Goal: Information Seeking & Learning: Learn about a topic

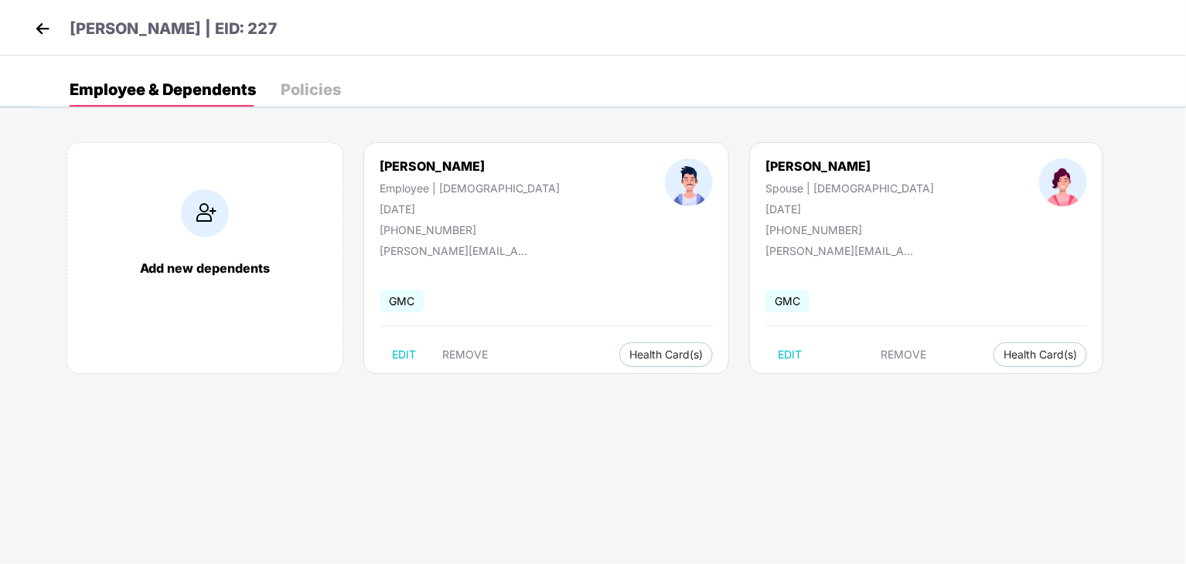
click at [36, 29] on img at bounding box center [42, 28] width 23 height 23
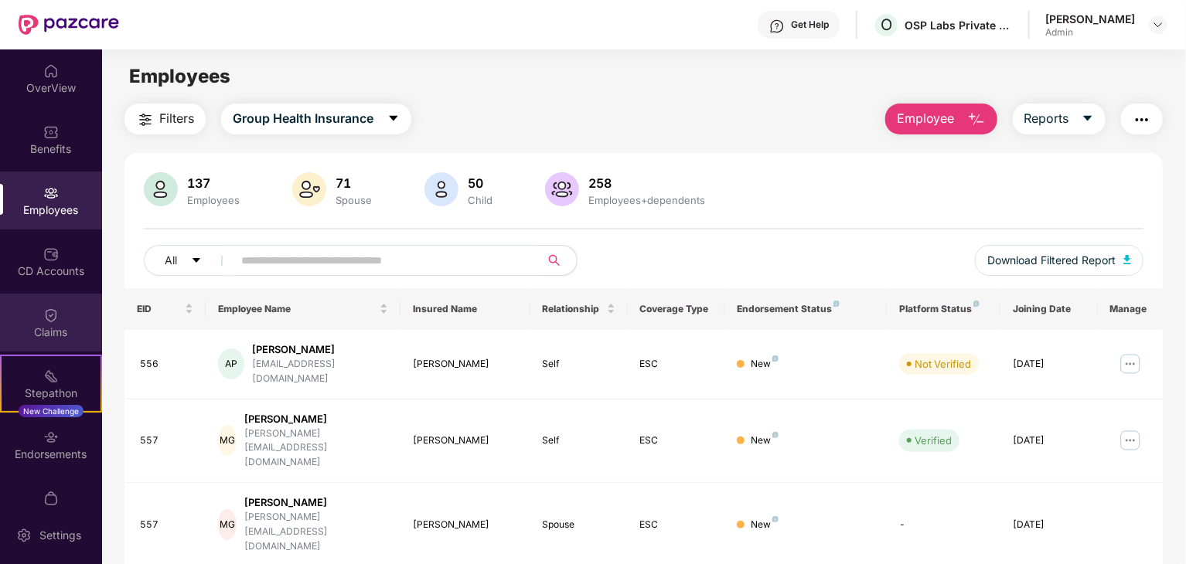
click at [52, 339] on div "Claims" at bounding box center [51, 332] width 102 height 15
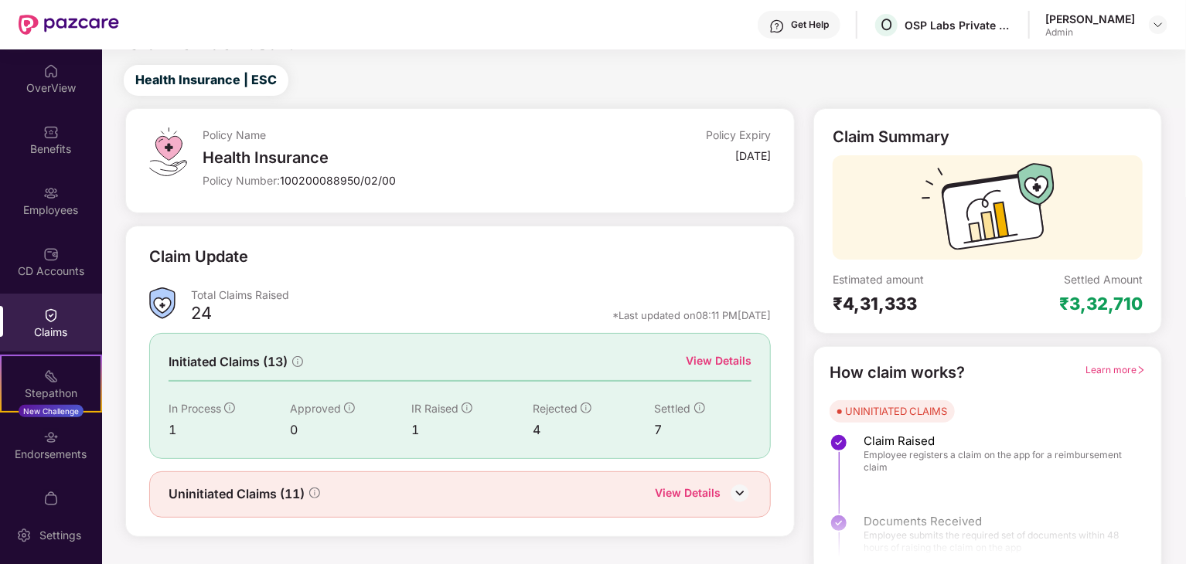
scroll to position [40, 0]
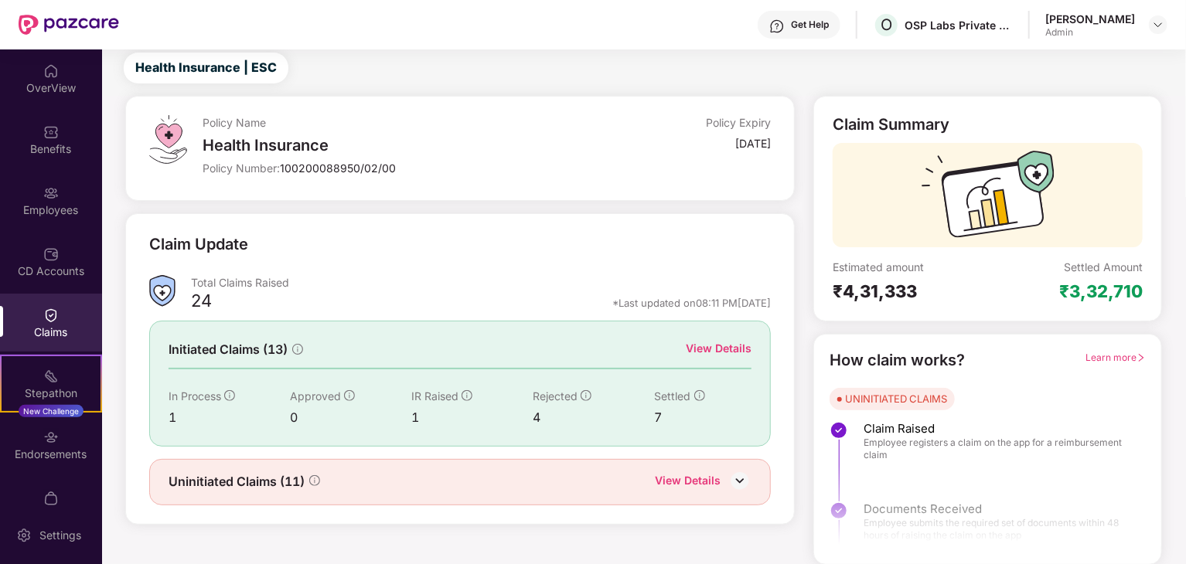
click at [750, 347] on div "View Details" at bounding box center [719, 348] width 66 height 17
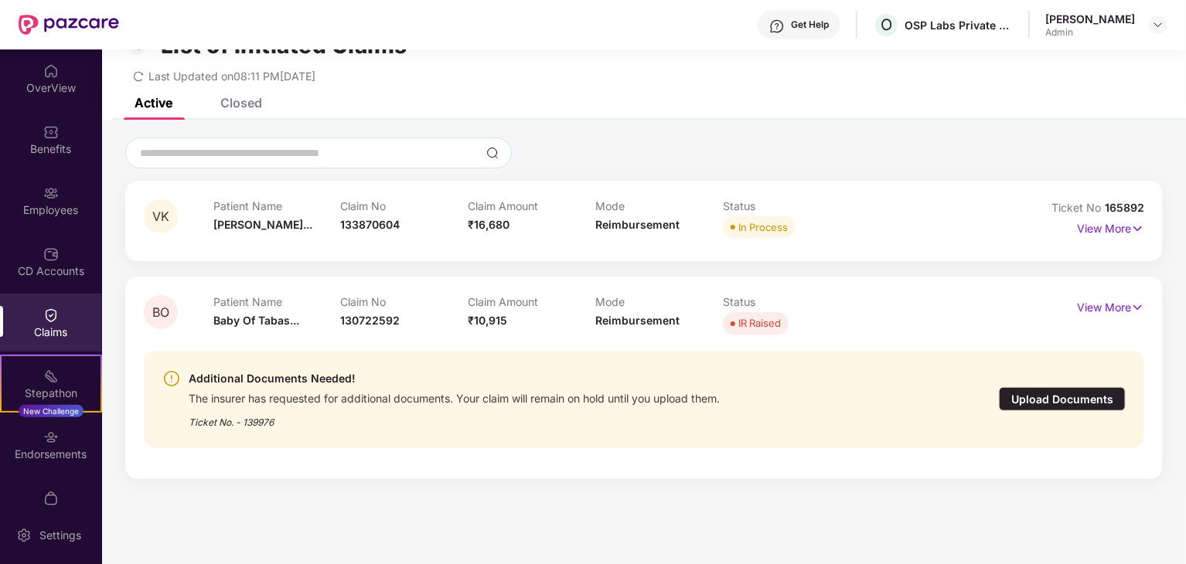
click at [231, 107] on div "Closed" at bounding box center [241, 102] width 42 height 15
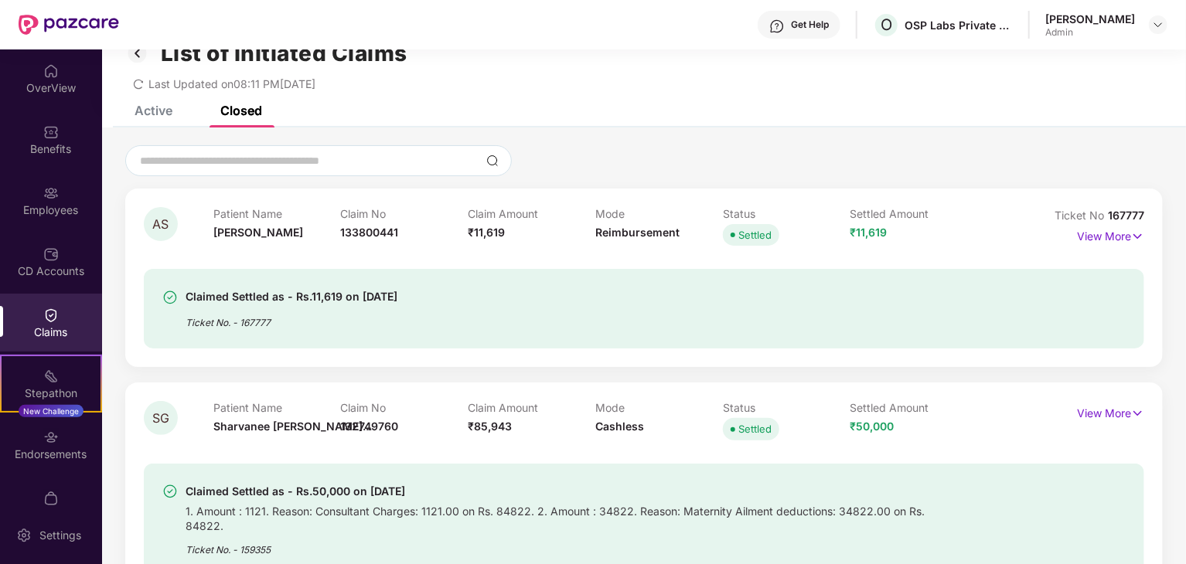
scroll to position [0, 0]
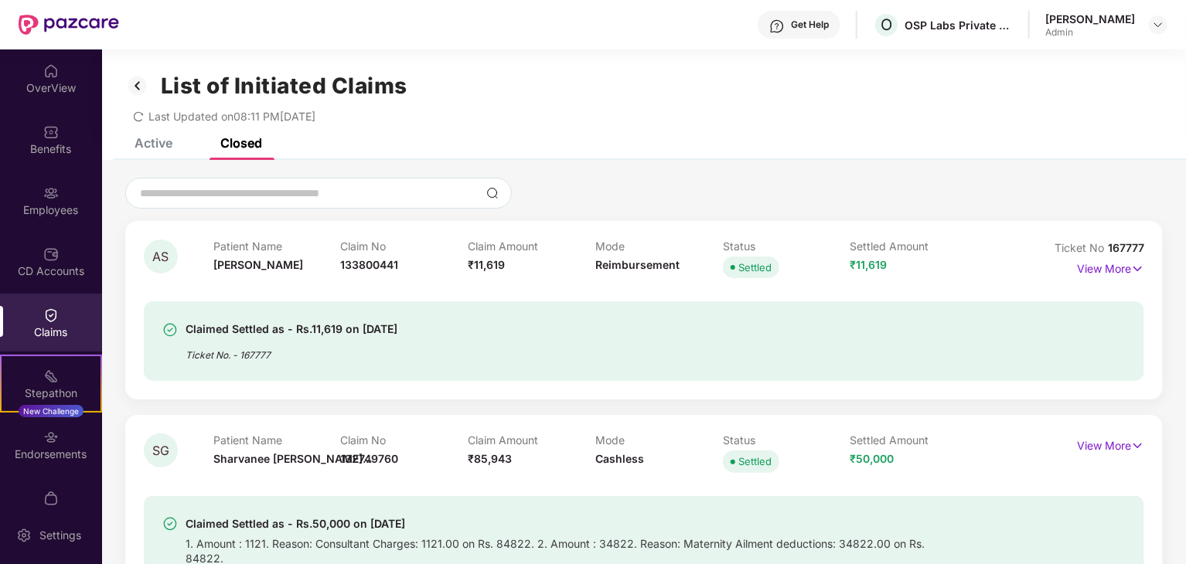
click at [163, 139] on div "Active" at bounding box center [154, 142] width 38 height 15
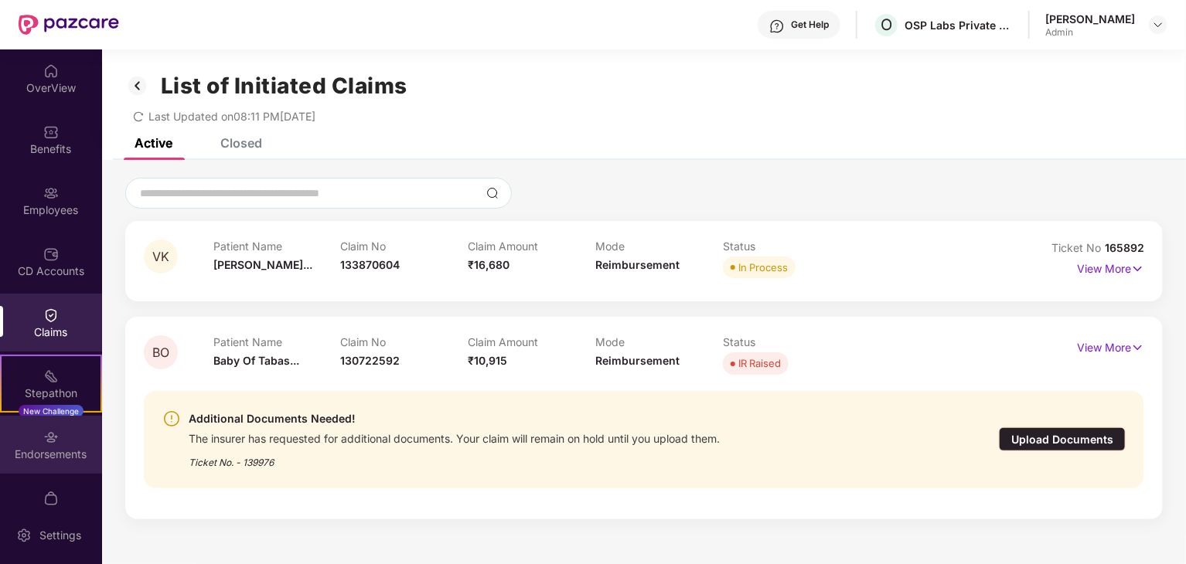
click at [33, 442] on div "Endorsements" at bounding box center [51, 445] width 102 height 58
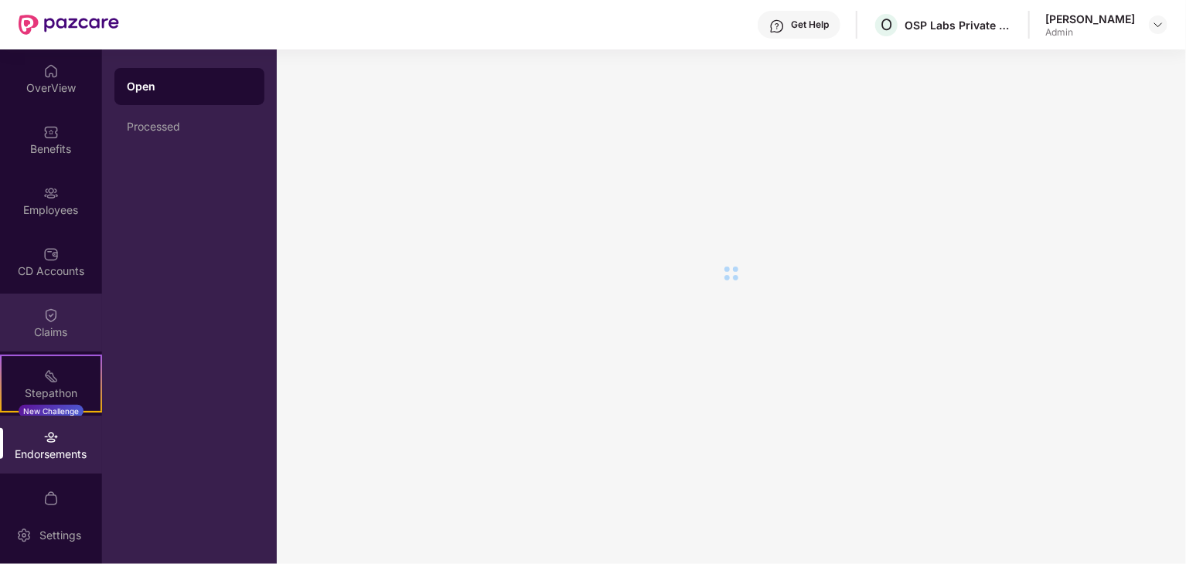
click at [49, 311] on img at bounding box center [50, 315] width 15 height 15
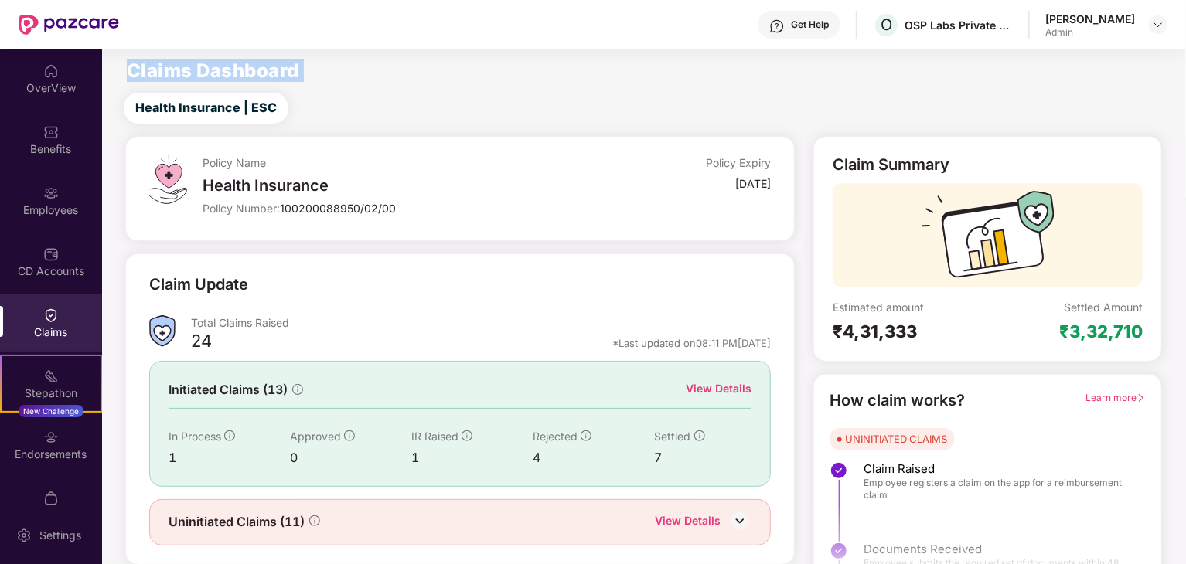
drag, startPoint x: 127, startPoint y: 73, endPoint x: 320, endPoint y: 84, distance: 193.6
click at [320, 84] on main "Claims Dashboard Health Insurance | ESC Policy Name Health Insurance Policy Num…" at bounding box center [643, 327] width 1083 height 556
click at [742, 393] on div "View Details" at bounding box center [719, 388] width 66 height 17
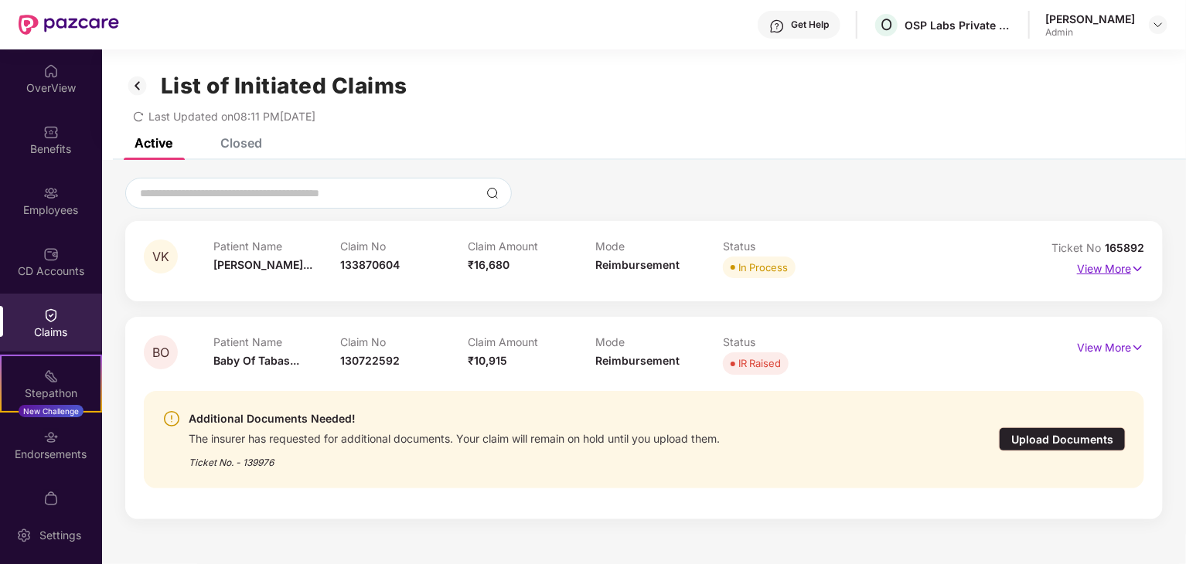
click at [1110, 274] on p "View More" at bounding box center [1110, 267] width 67 height 21
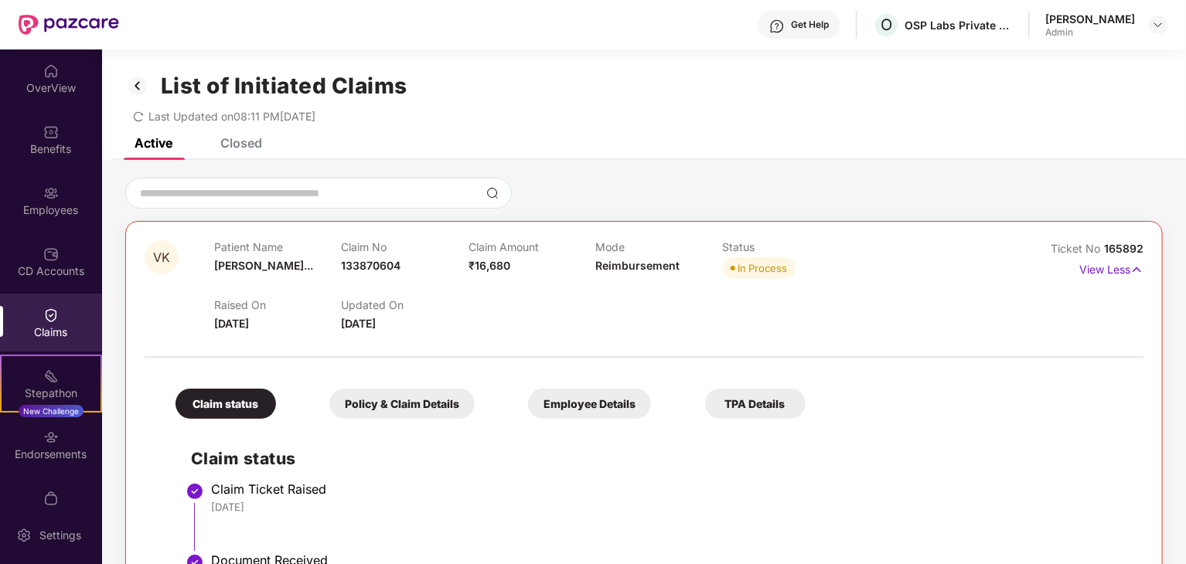
click at [49, 313] on img at bounding box center [50, 315] width 15 height 15
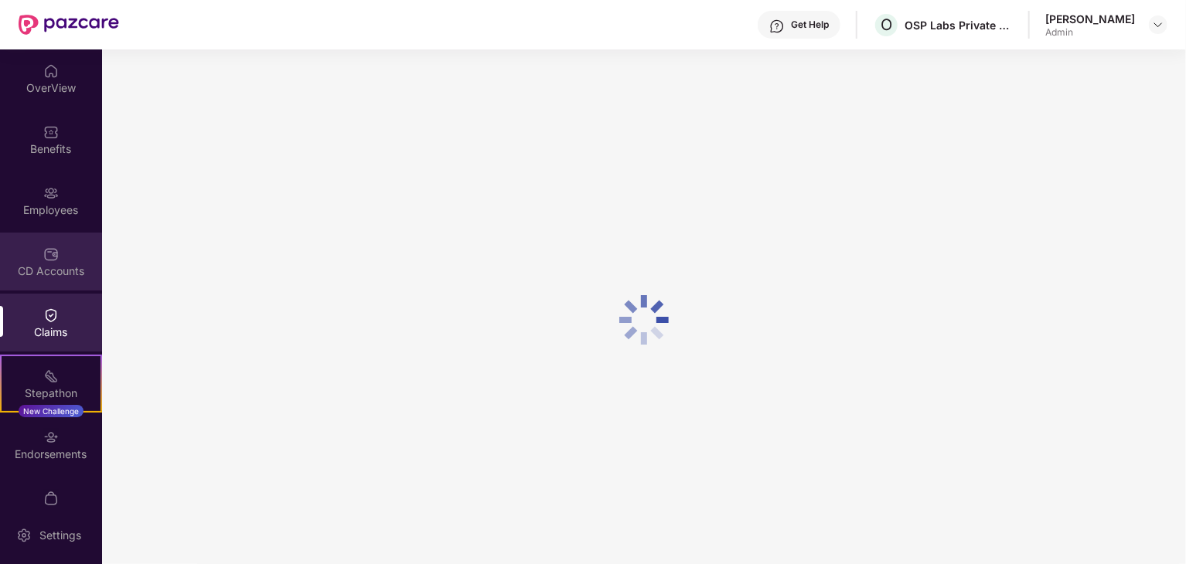
click at [59, 251] on div "CD Accounts" at bounding box center [51, 262] width 102 height 58
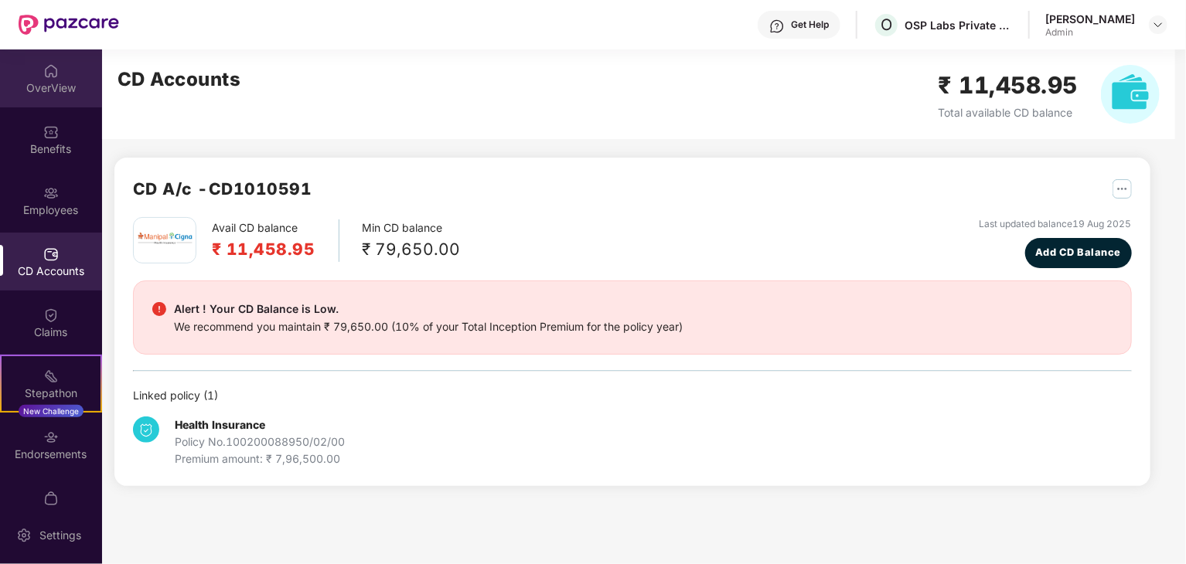
click at [66, 94] on div "OverView" at bounding box center [51, 87] width 102 height 15
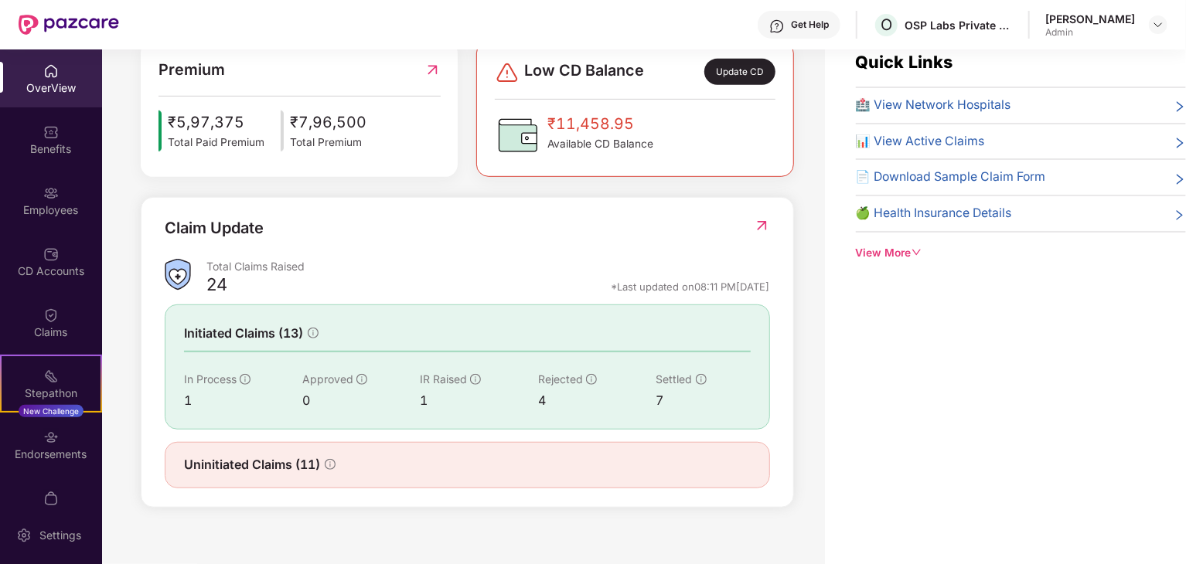
scroll to position [49, 0]
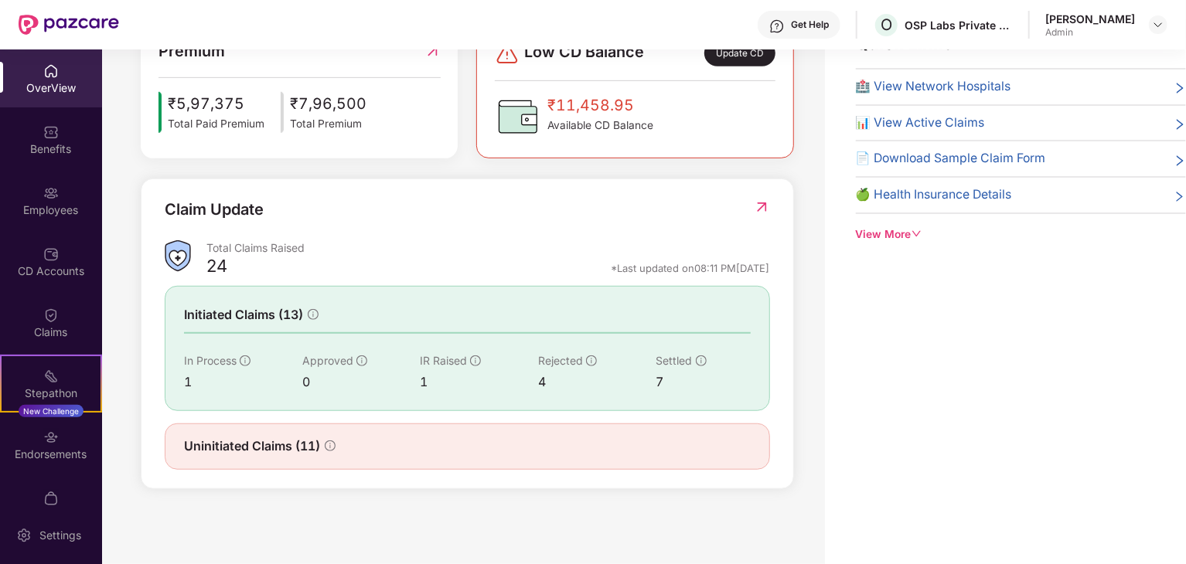
click at [279, 440] on span "Uninitiated Claims (11)" at bounding box center [252, 446] width 136 height 19
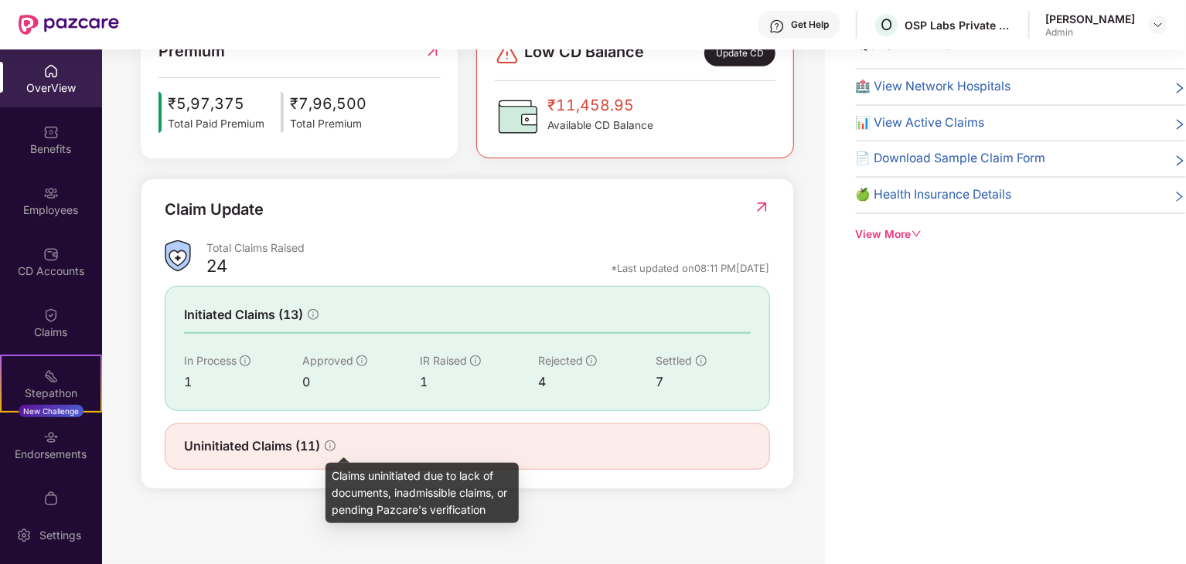
click at [334, 441] on icon "info-circle" at bounding box center [330, 446] width 11 height 11
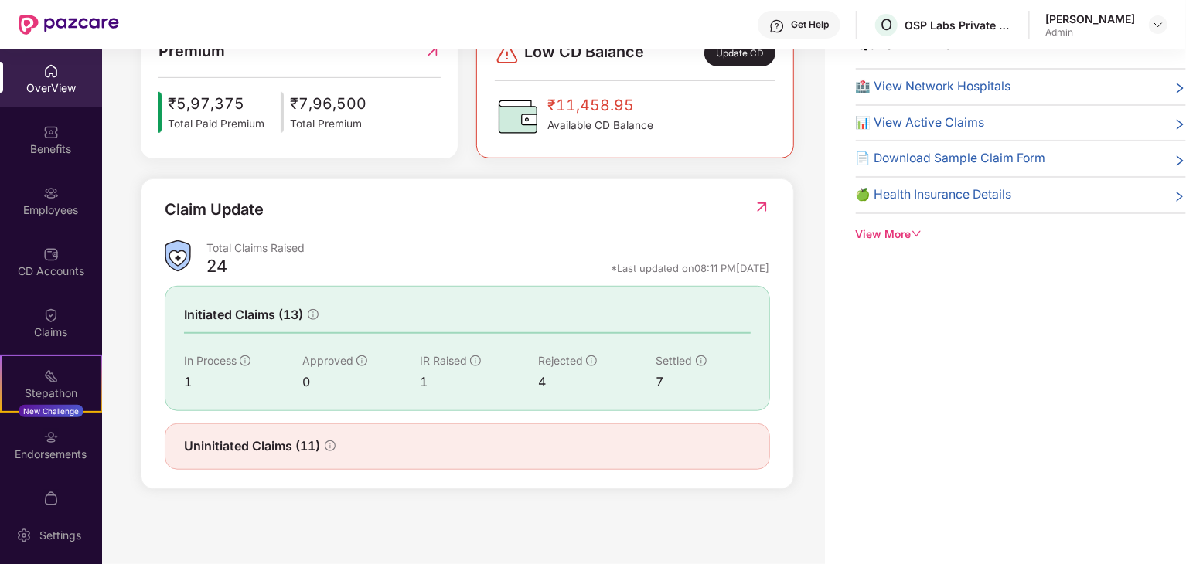
click at [562, 452] on div "Uninitiated Claims (11)" at bounding box center [467, 446] width 567 height 19
drag, startPoint x: 667, startPoint y: 360, endPoint x: 586, endPoint y: 363, distance: 80.5
click at [665, 361] on span "Settled" at bounding box center [674, 360] width 36 height 13
click at [566, 366] on span "Rejected" at bounding box center [560, 360] width 45 height 13
click at [464, 358] on span "IR Raised" at bounding box center [443, 360] width 47 height 13
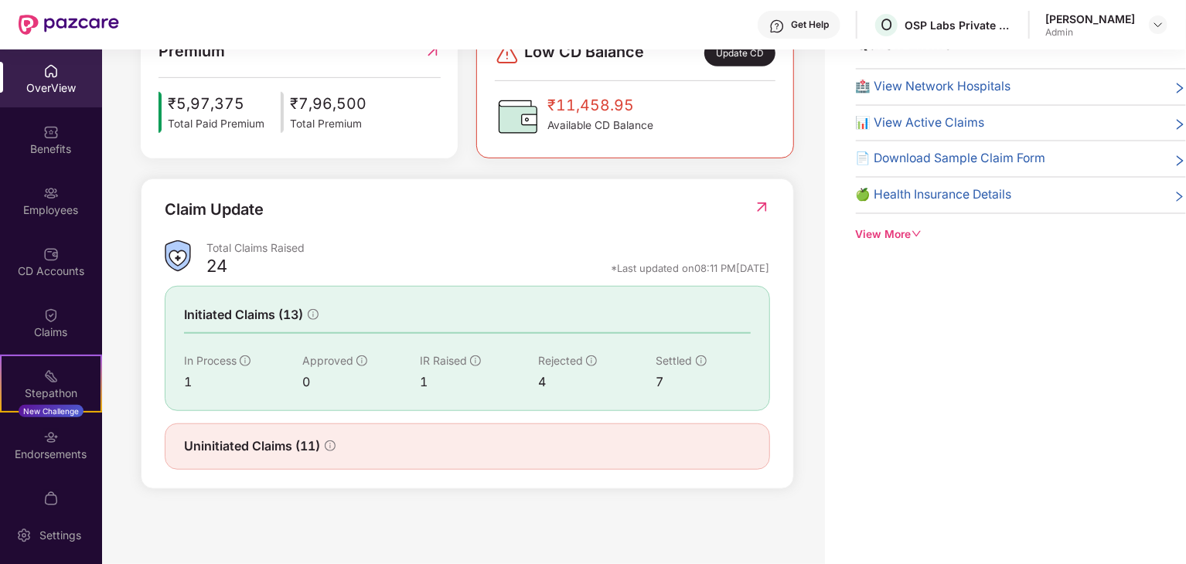
click at [320, 353] on div "Approved" at bounding box center [361, 361] width 118 height 17
click at [141, 360] on div "Claim Update Total Claims Raised 24 *Last updated on 08:11 PM[DATE] Initiated C…" at bounding box center [467, 334] width 653 height 311
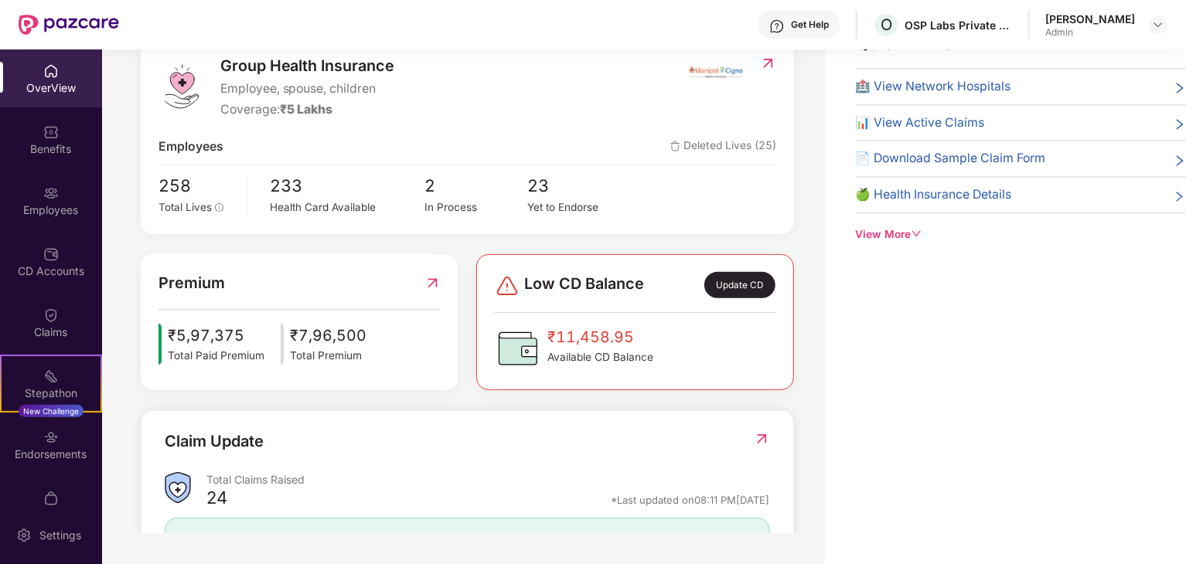
scroll to position [0, 0]
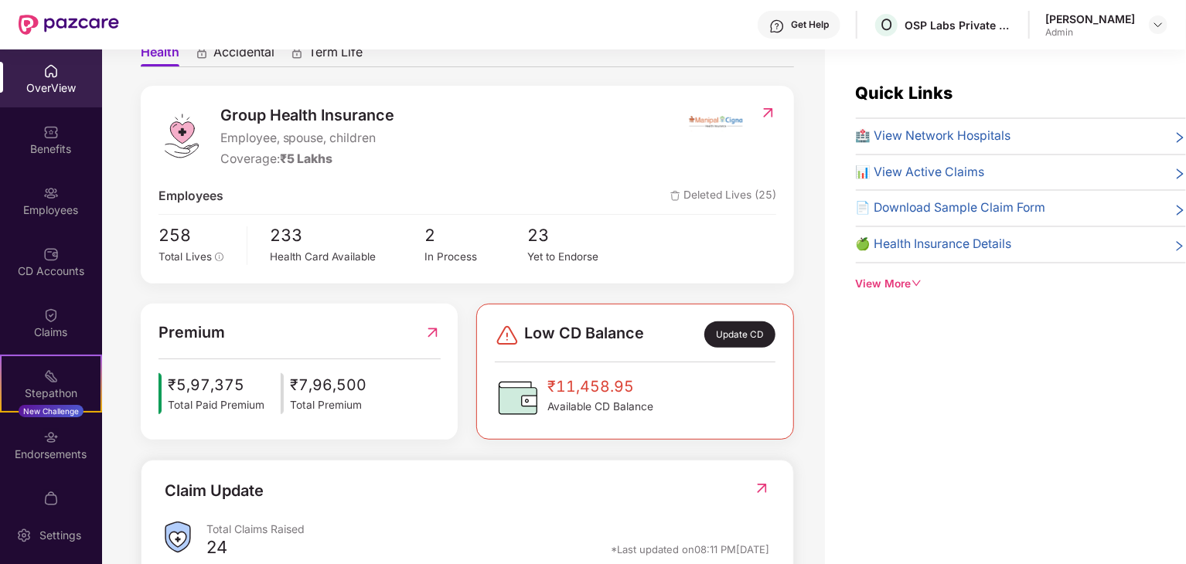
click at [1178, 176] on icon "right" at bounding box center [1180, 174] width 6 height 10
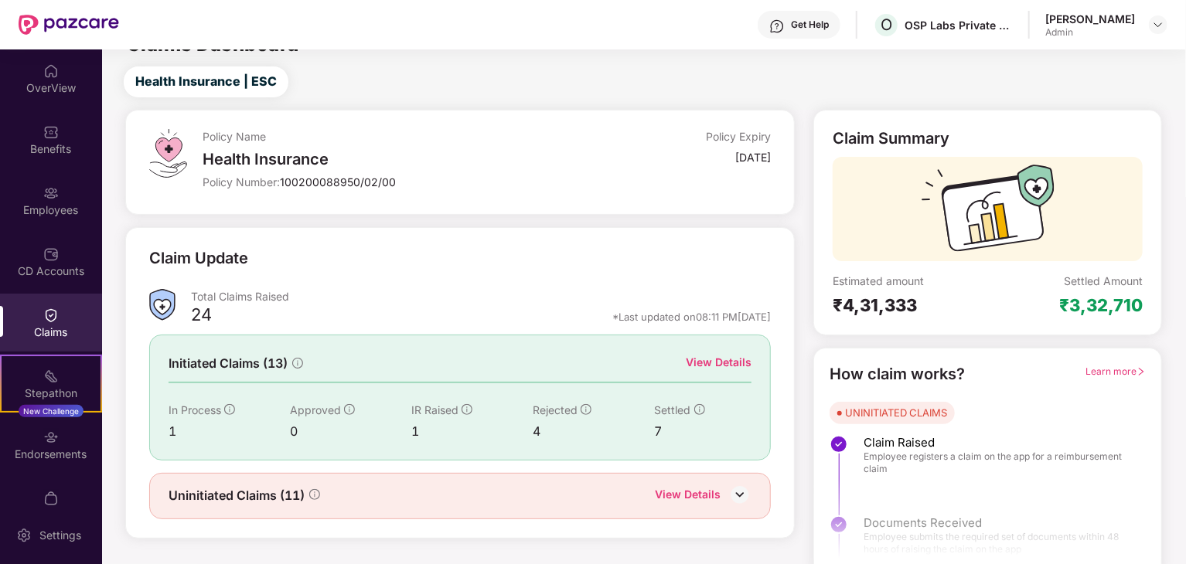
scroll to position [40, 0]
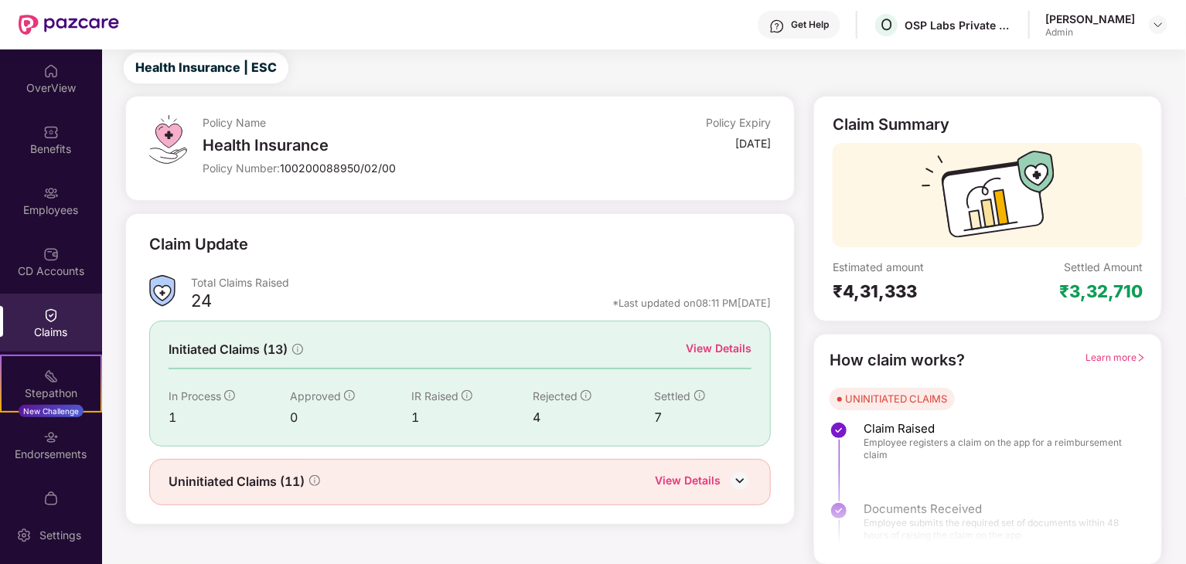
click at [735, 477] on img at bounding box center [739, 480] width 23 height 23
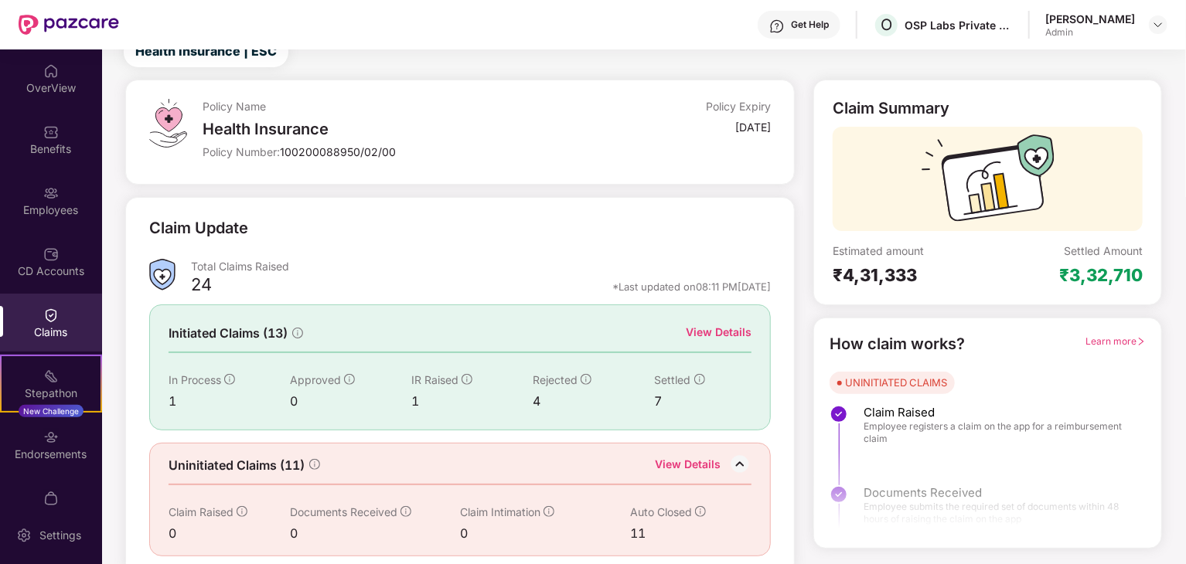
scroll to position [66, 0]
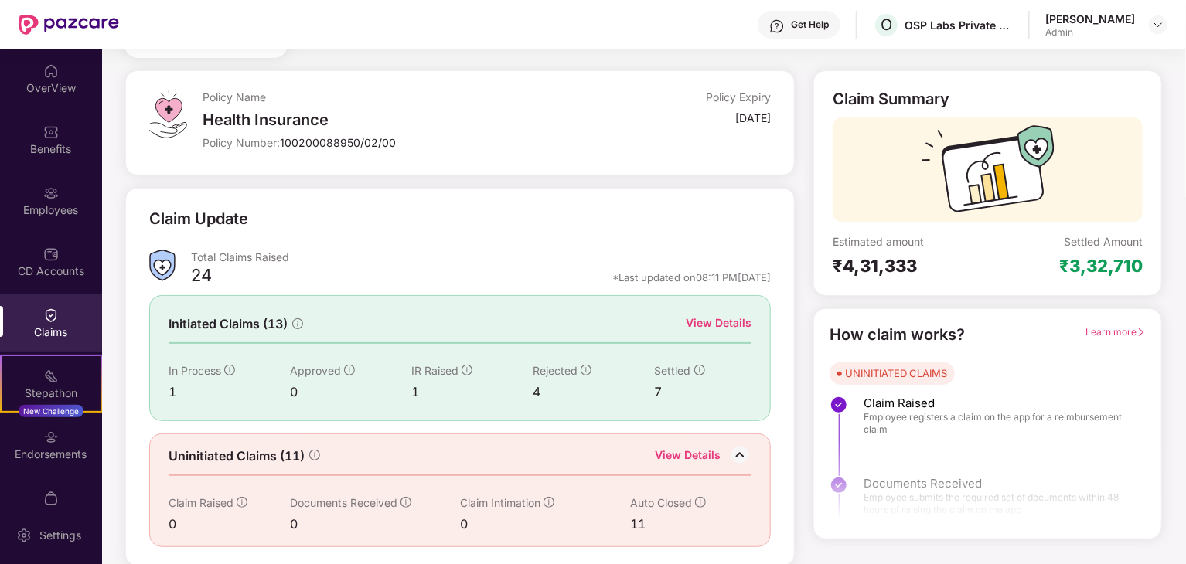
click at [663, 501] on span "Auto Closed" at bounding box center [661, 502] width 62 height 13
click at [215, 499] on span "Claim Raised" at bounding box center [201, 502] width 65 height 13
click at [684, 450] on div "View Details" at bounding box center [688, 457] width 66 height 20
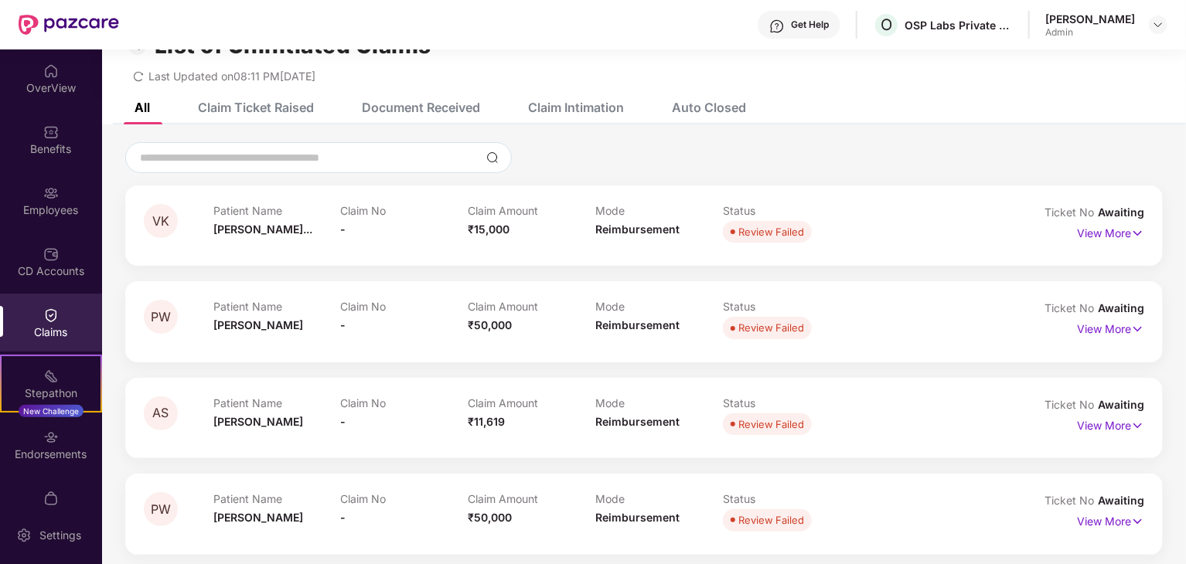
scroll to position [0, 0]
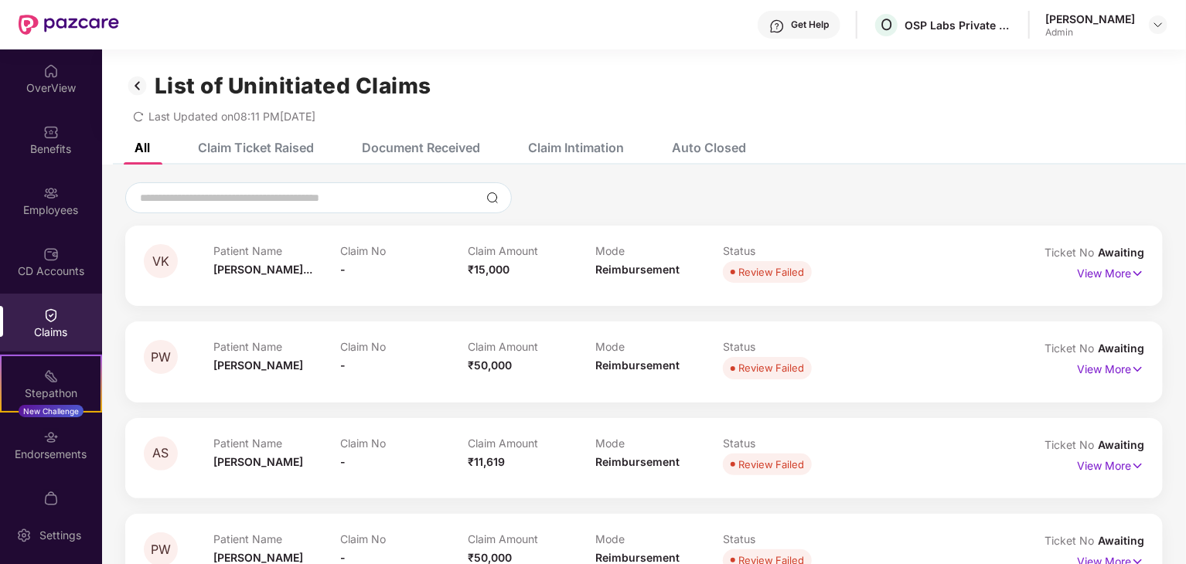
click at [289, 146] on div "Claim Ticket Raised" at bounding box center [256, 147] width 116 height 15
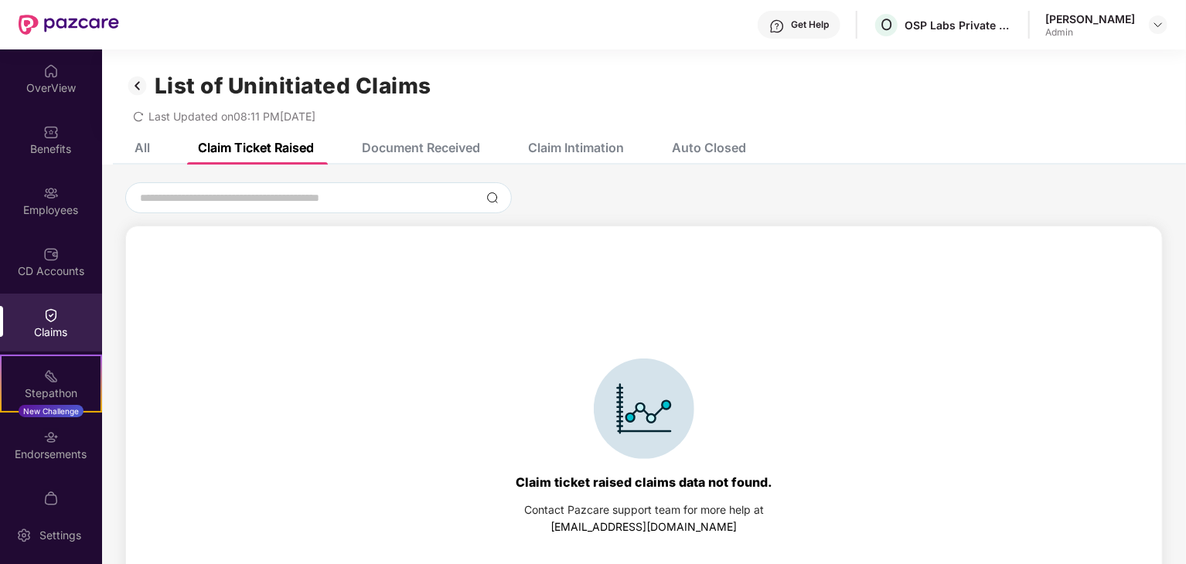
click at [411, 137] on div "Document Received" at bounding box center [410, 148] width 142 height 34
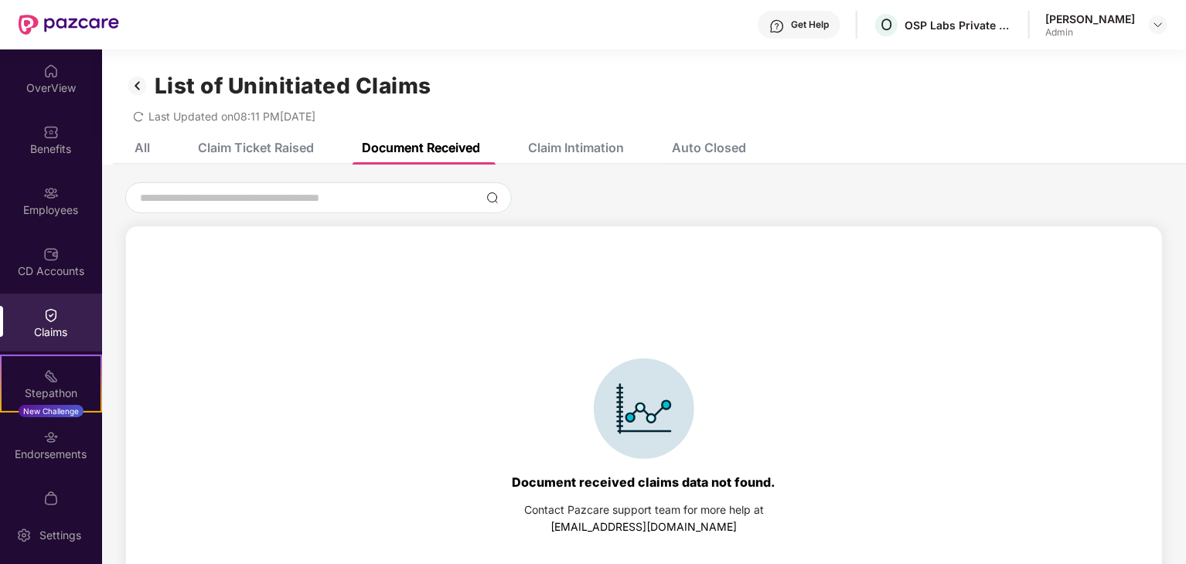
click at [521, 155] on div "Claim Intimation" at bounding box center [564, 148] width 119 height 34
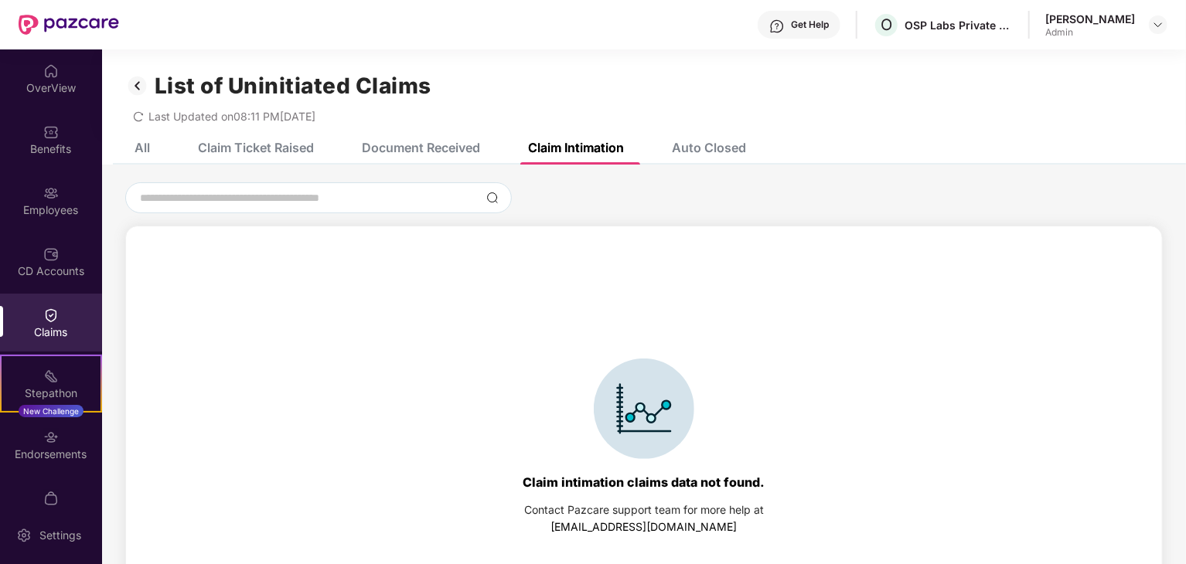
click at [707, 146] on div "Auto Closed" at bounding box center [709, 147] width 74 height 15
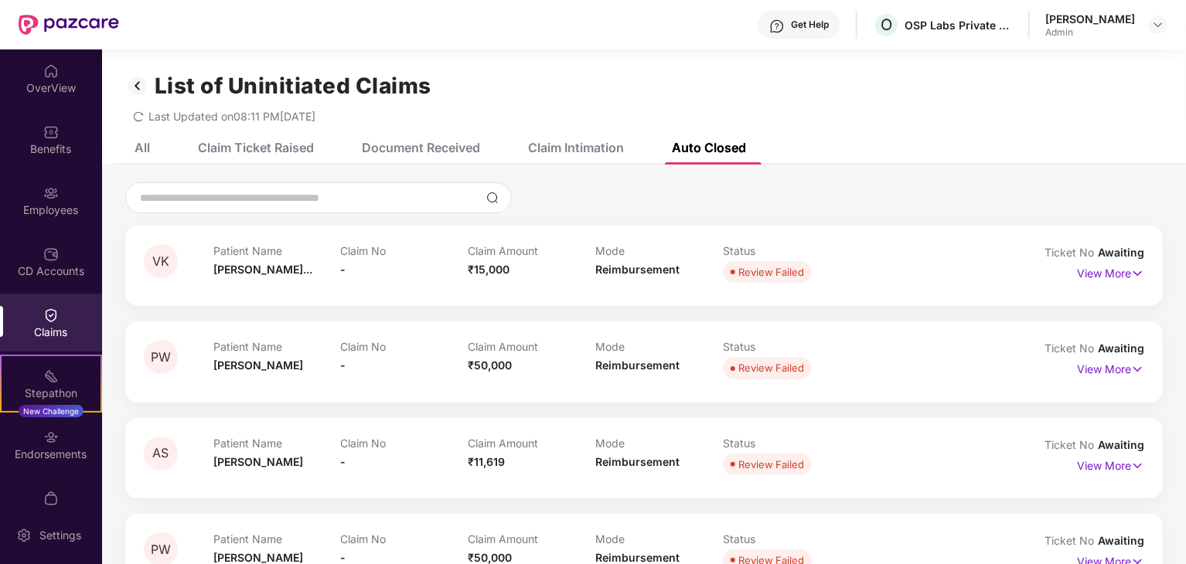
click at [142, 148] on div "All" at bounding box center [142, 147] width 15 height 15
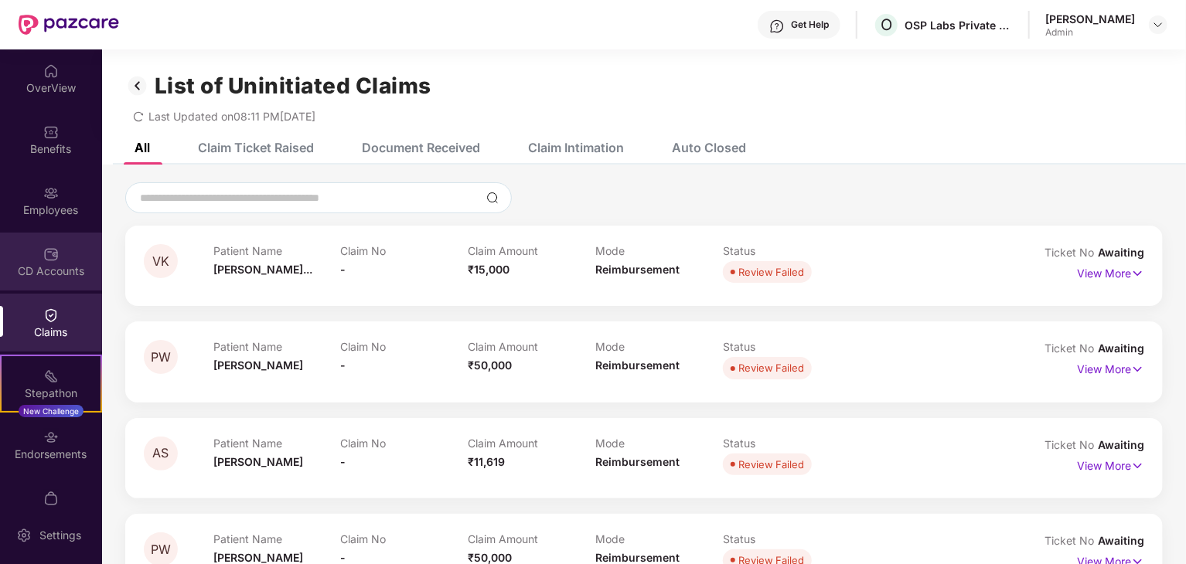
click at [41, 288] on div "CD Accounts" at bounding box center [51, 262] width 102 height 58
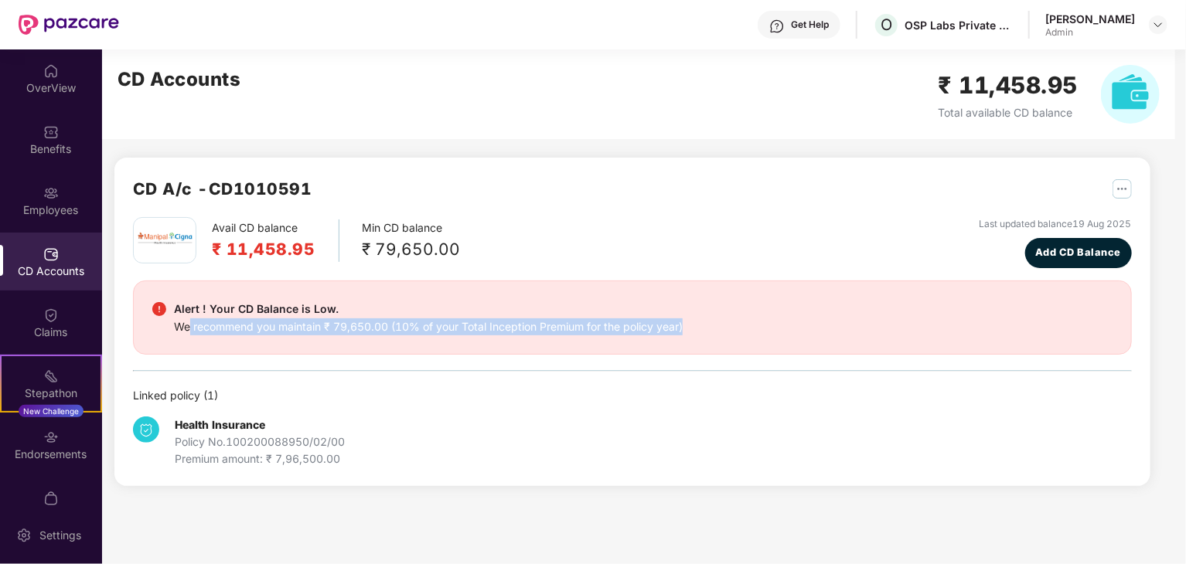
drag, startPoint x: 190, startPoint y: 326, endPoint x: 689, endPoint y: 338, distance: 498.9
click at [689, 338] on div "Alert ! Your CD Balance is Low. We recommend you maintain ₹ 79,650.00 (10% of y…" at bounding box center [632, 318] width 999 height 74
click at [738, 335] on div "Alert ! Your CD Balance is Low. We recommend you maintain ₹ 79,650.00 (10% of y…" at bounding box center [632, 318] width 999 height 74
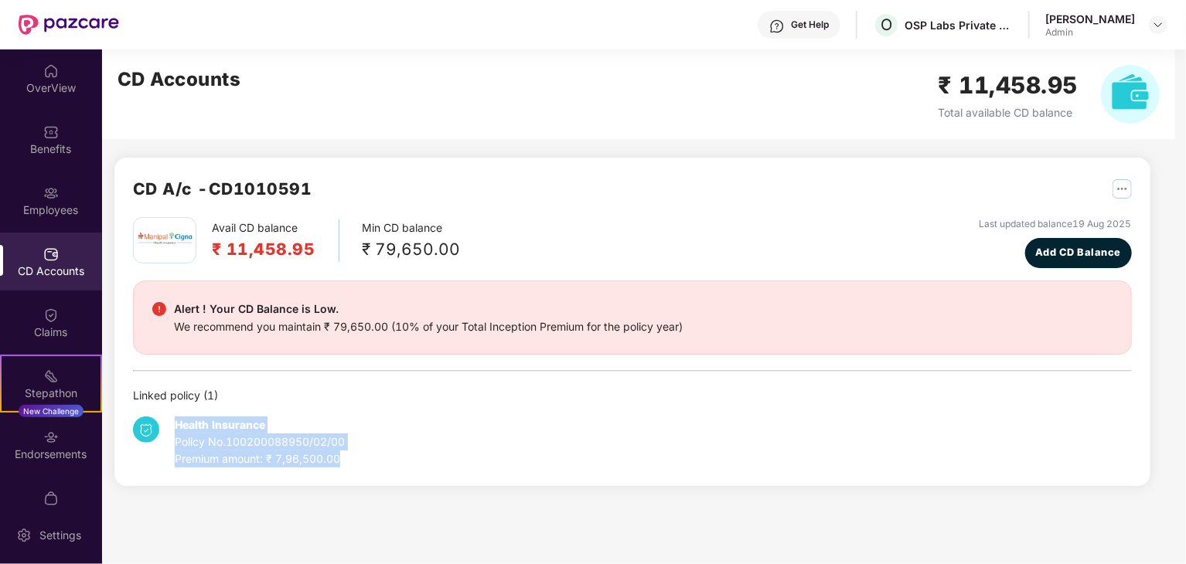
drag, startPoint x: 346, startPoint y: 459, endPoint x: 169, endPoint y: 412, distance: 183.0
click at [169, 412] on div "Health Insurance Policy No. 100200088950/02/00 Premium amount: ₹ 7,96,500.00" at bounding box center [632, 435] width 999 height 63
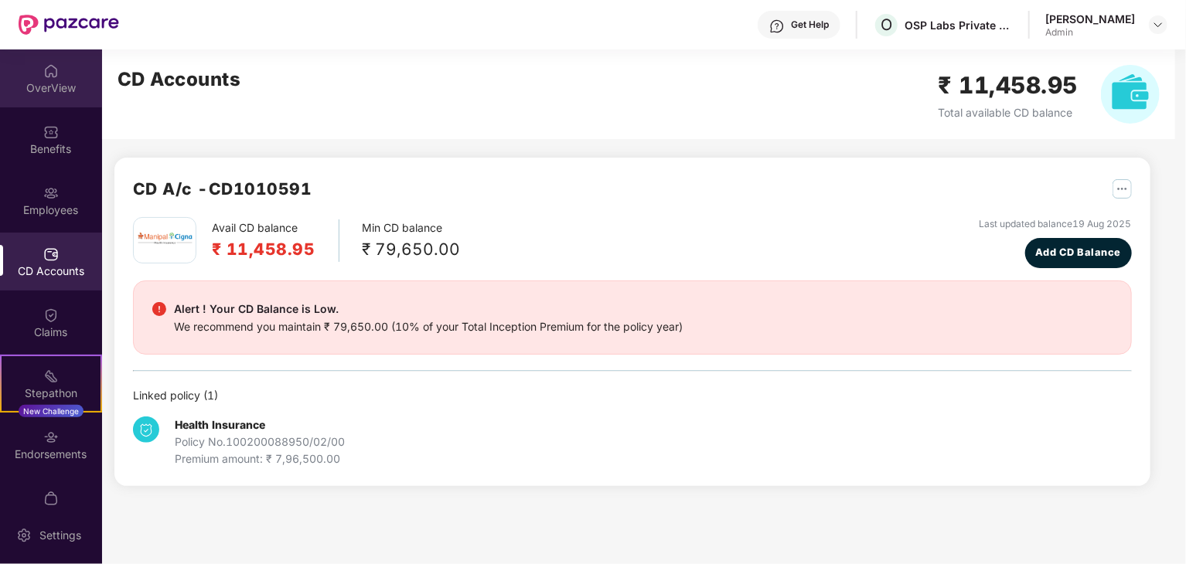
click at [36, 87] on div "OverView" at bounding box center [51, 87] width 102 height 15
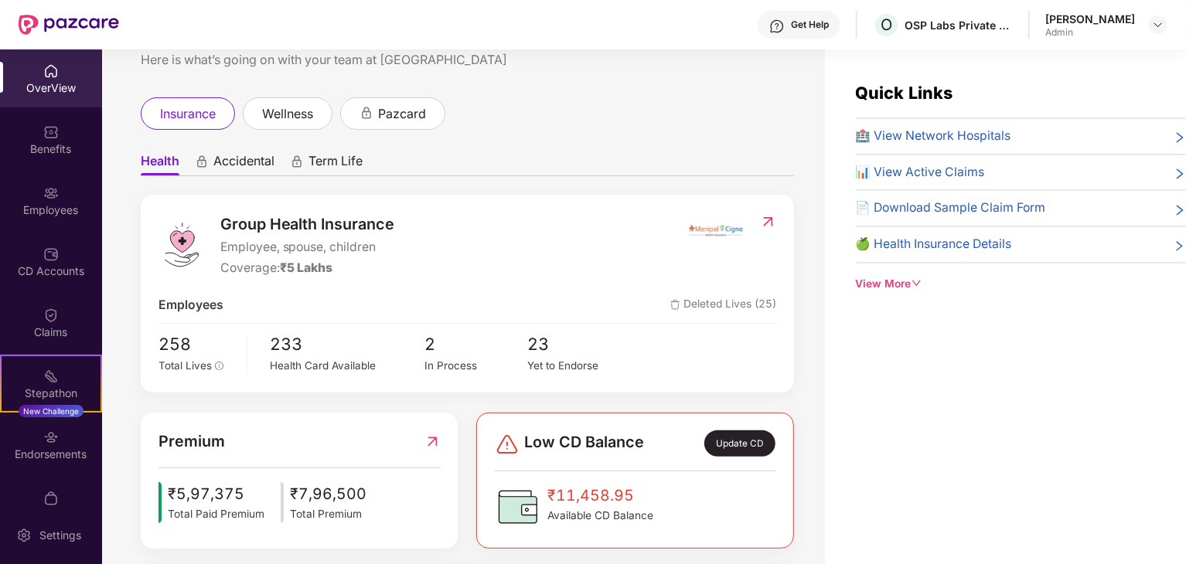
scroll to position [77, 0]
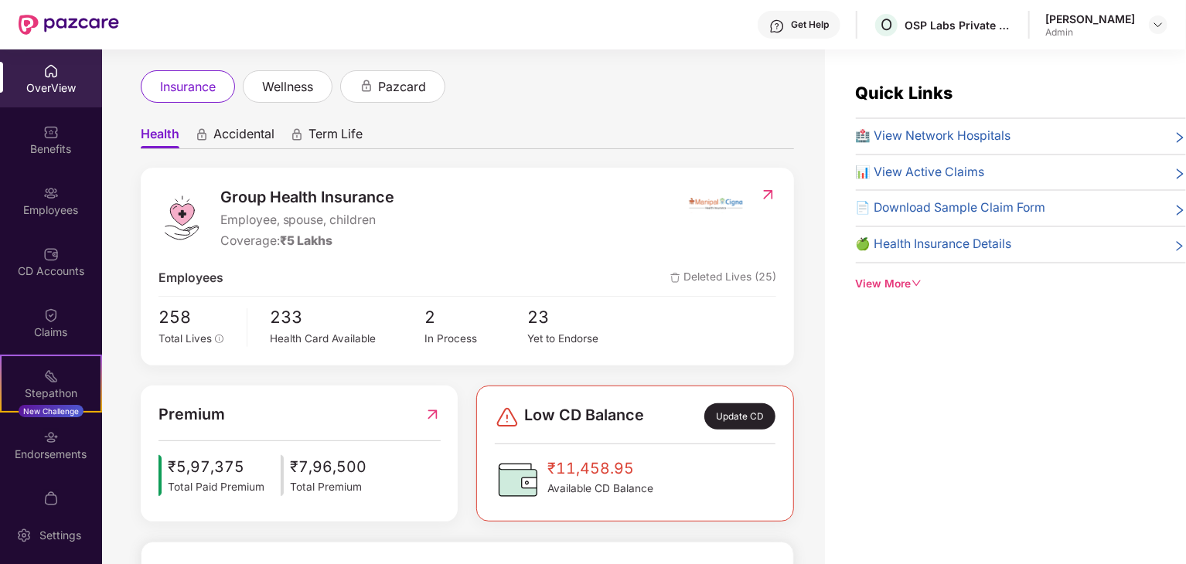
click at [339, 132] on span "Term Life" at bounding box center [336, 137] width 54 height 22
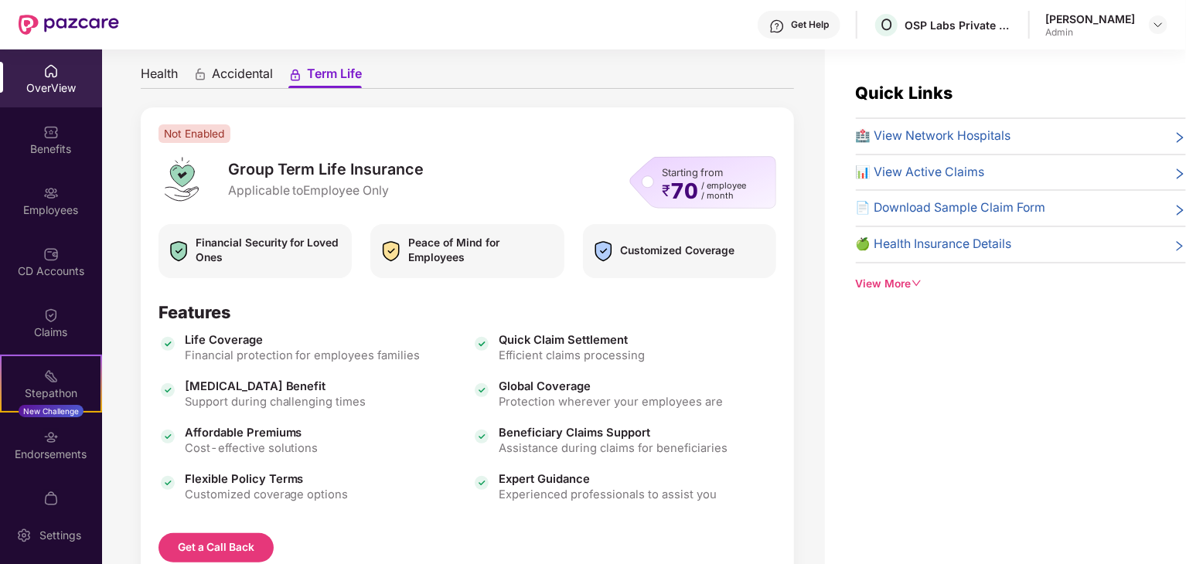
scroll to position [111, 0]
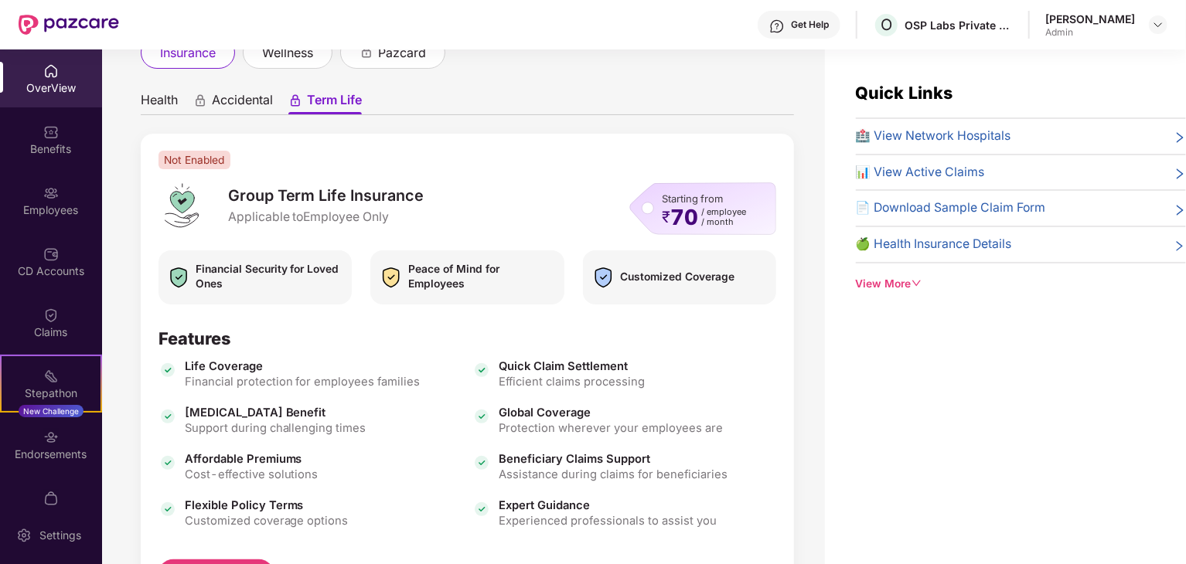
click at [245, 97] on span "Accidental" at bounding box center [242, 103] width 61 height 22
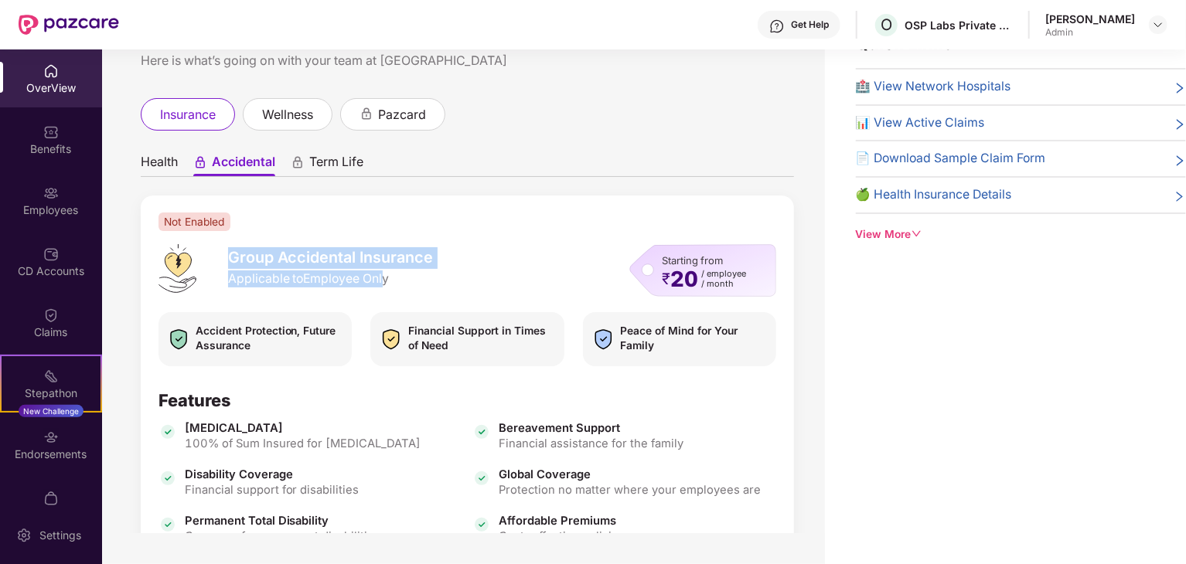
drag, startPoint x: 232, startPoint y: 253, endPoint x: 386, endPoint y: 290, distance: 158.3
click at [386, 290] on div "Group Accidental Insurance Applicable to Employee Only" at bounding box center [296, 267] width 275 height 46
click at [430, 275] on span "Applicable to Employee Only" at bounding box center [331, 279] width 206 height 17
click at [315, 158] on span "Term Life" at bounding box center [336, 165] width 54 height 22
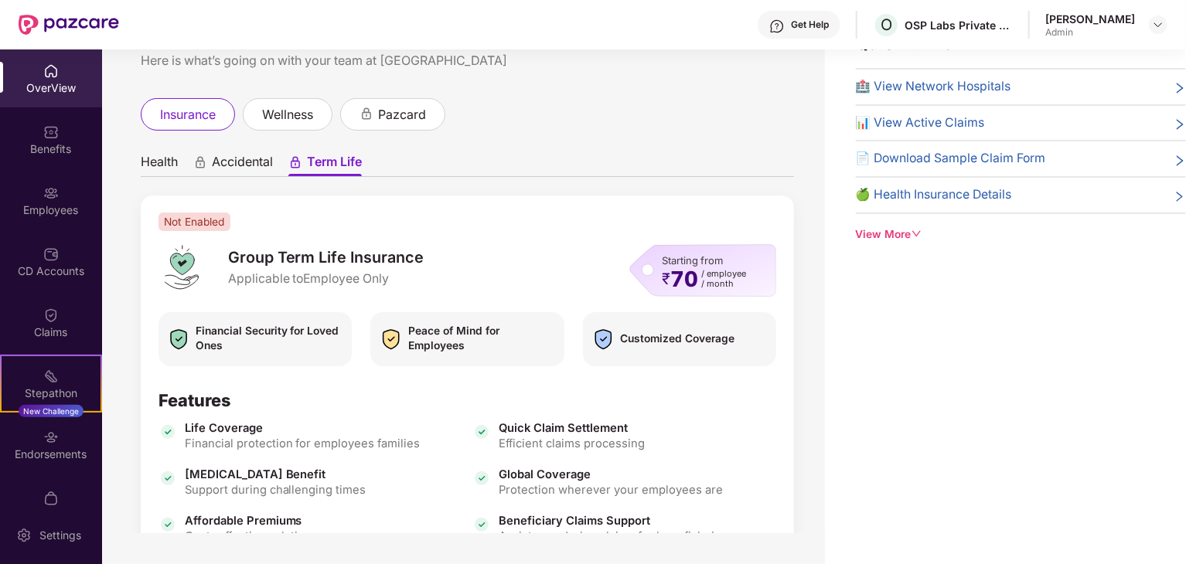
click at [167, 159] on span "Health" at bounding box center [159, 165] width 37 height 22
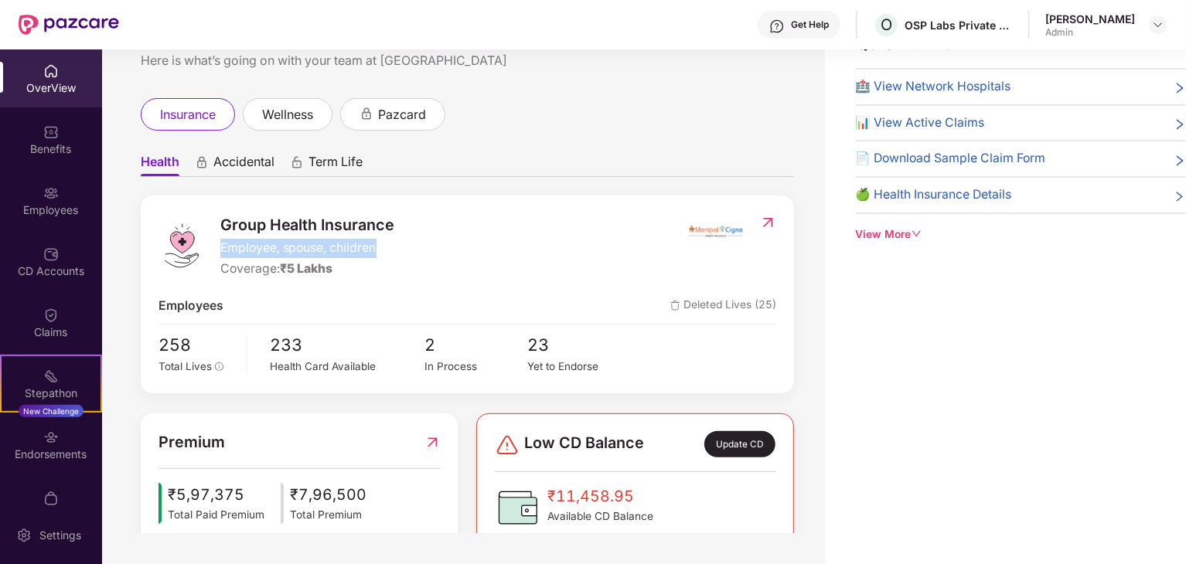
drag, startPoint x: 222, startPoint y: 247, endPoint x: 476, endPoint y: 234, distance: 254.8
click at [390, 240] on span "Employee, spouse, children" at bounding box center [307, 248] width 175 height 19
click at [482, 234] on div "Group Health Insurance Employee, spouse, children Coverage: ₹5 Lakhs" at bounding box center [423, 246] width 529 height 66
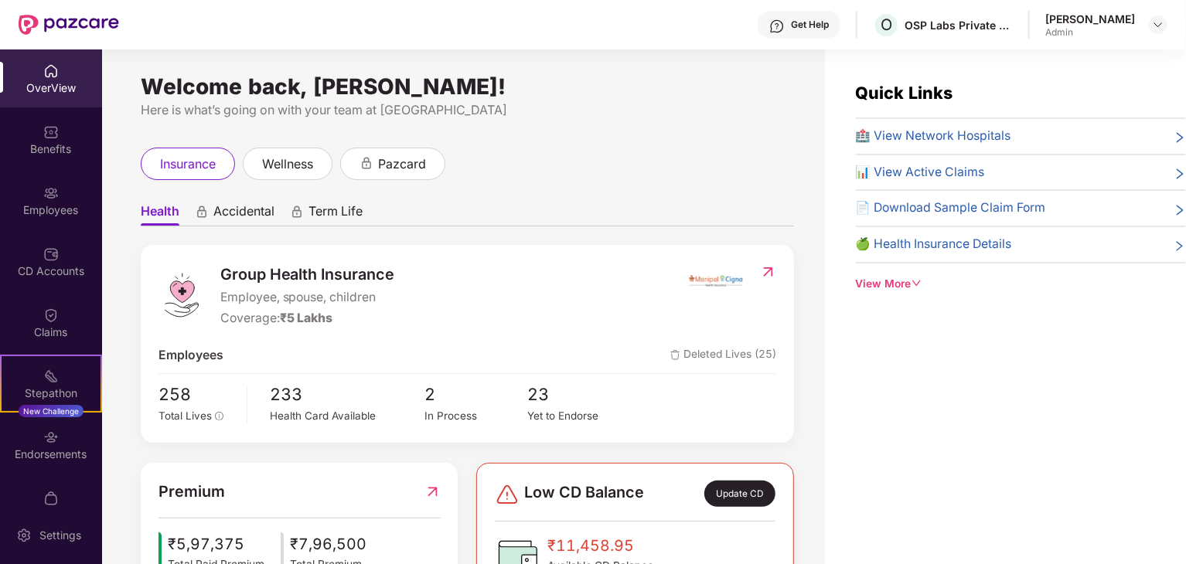
click at [974, 404] on div "Quick Links 🏥 View Network Hospitals 📊 View Active Claims 📄 Download Sample Cla…" at bounding box center [1005, 331] width 361 height 564
